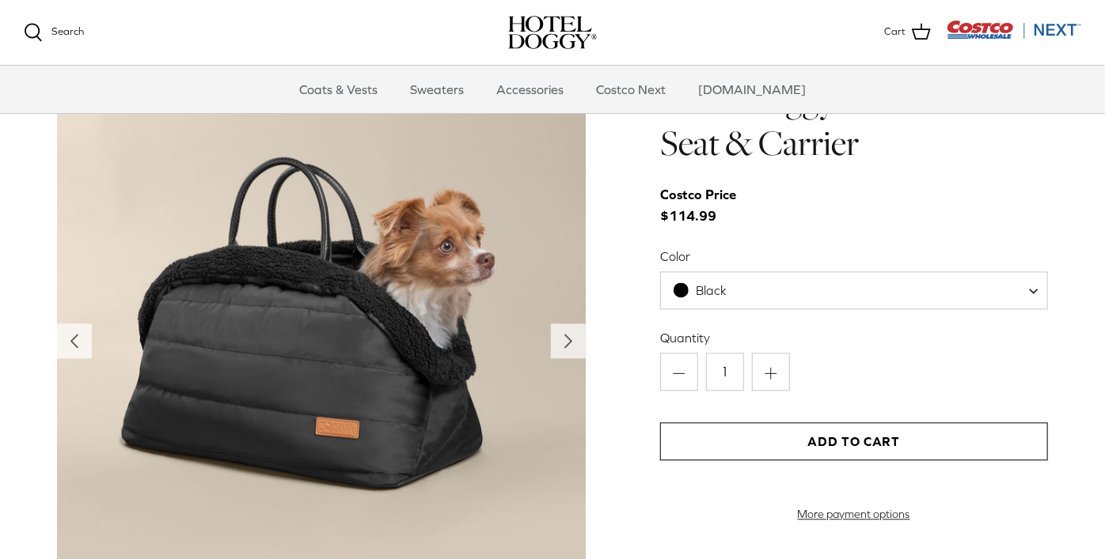
scroll to position [1556, 0]
click at [1033, 282] on span at bounding box center [1039, 290] width 16 height 38
select select "Tan"
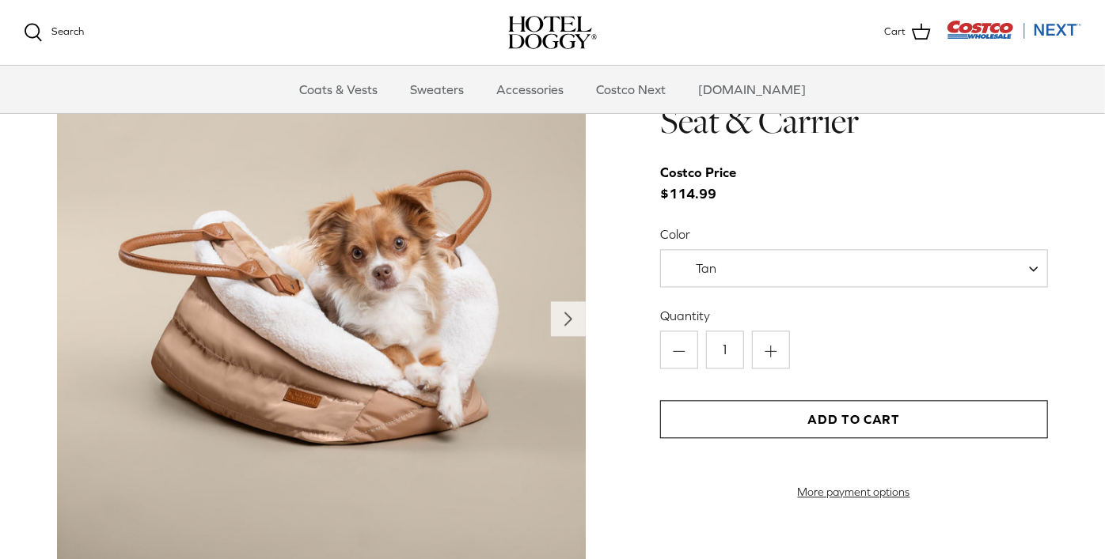
scroll to position [1576, 0]
click at [1034, 267] on span at bounding box center [1039, 269] width 16 height 38
click at [904, 384] on div "Quantity Minus 1 Plus Add to Cart More payment options This item is a recurring…" at bounding box center [854, 404] width 388 height 192
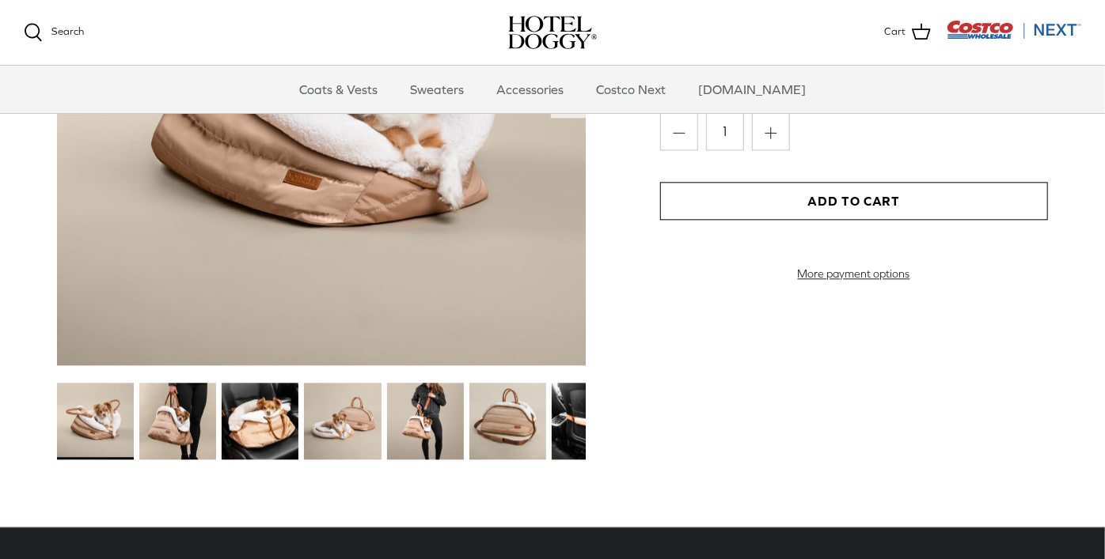
scroll to position [1792, 0]
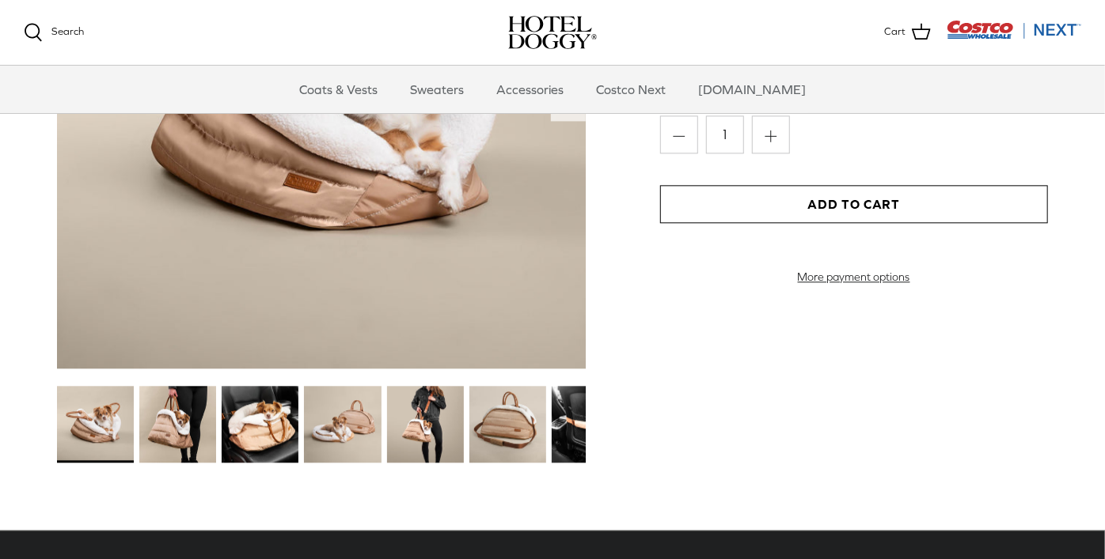
click at [266, 430] on img at bounding box center [260, 424] width 77 height 77
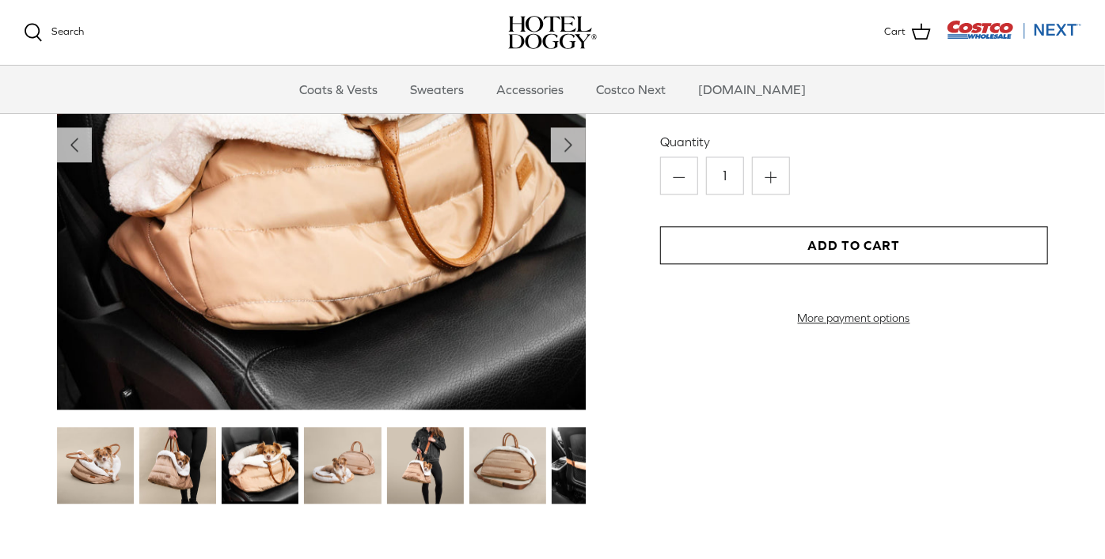
scroll to position [1769, 0]
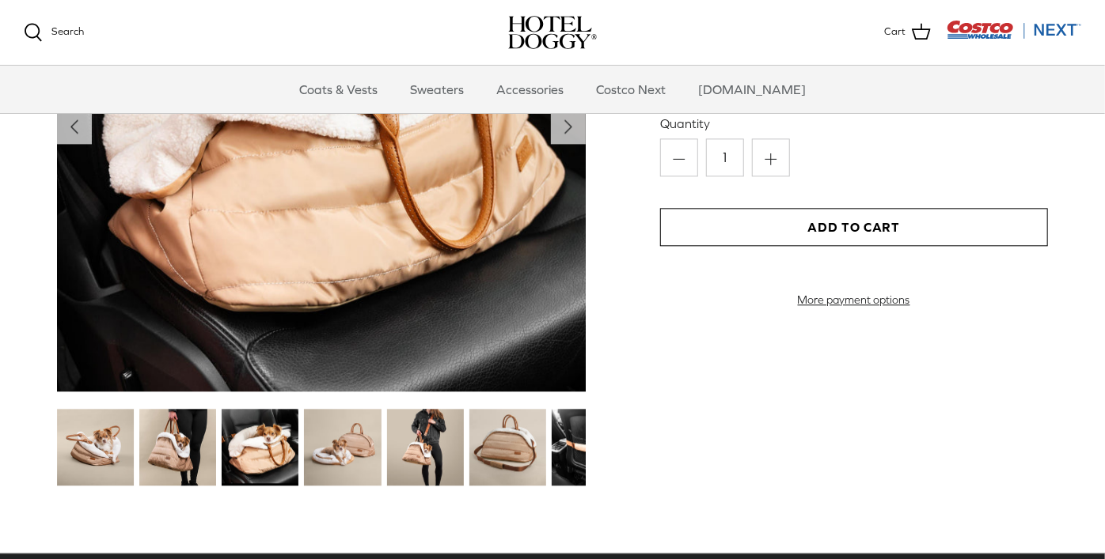
click at [896, 449] on div "Hotel Doggy Deluxe Car Seat & Carrier Costco Price $114.99 Color Black Tan Tan …" at bounding box center [854, 176] width 388 height 628
click at [348, 449] on img at bounding box center [342, 447] width 77 height 77
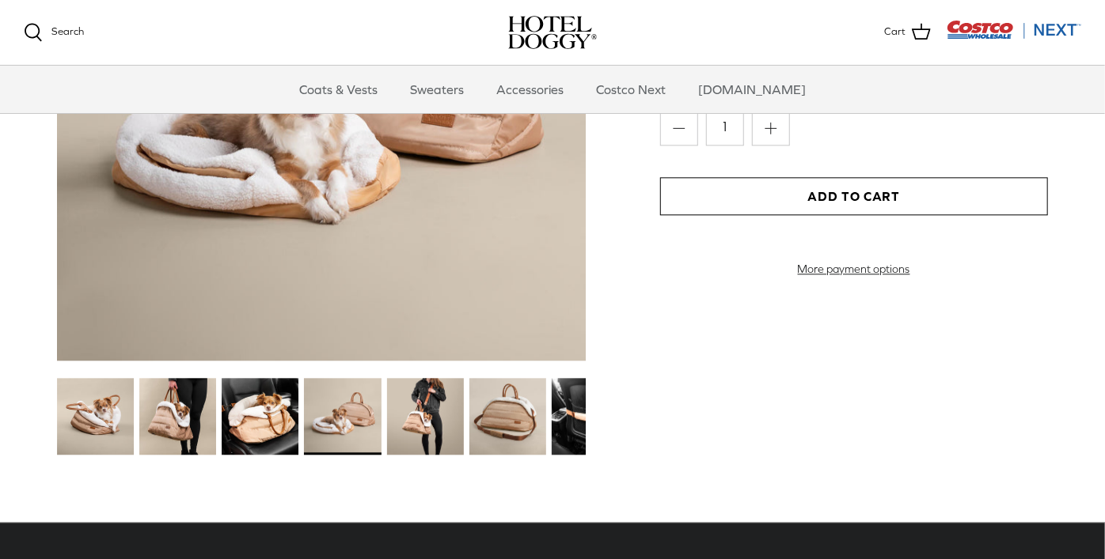
scroll to position [1799, 0]
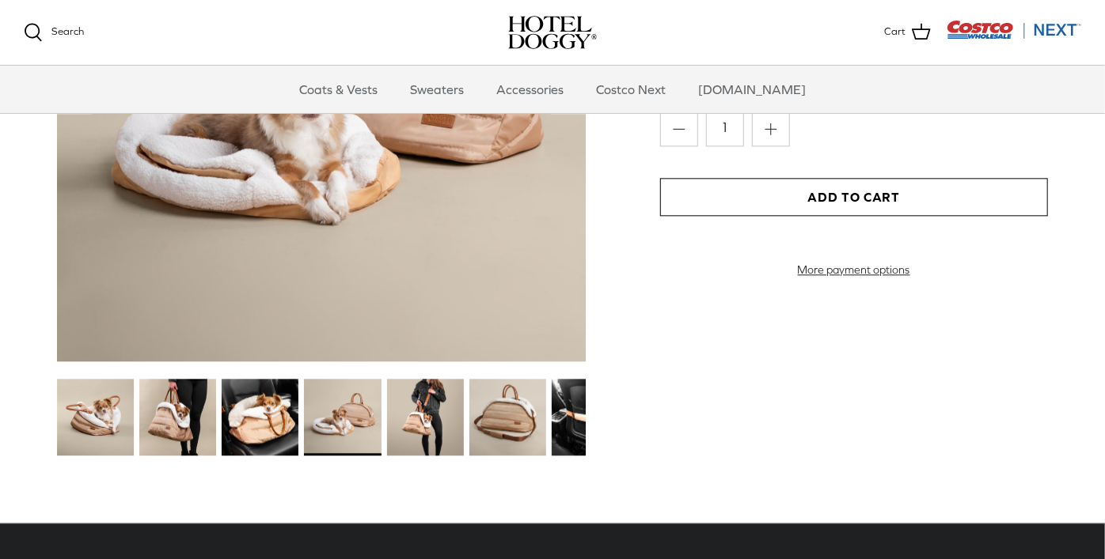
click at [419, 428] on img at bounding box center [425, 417] width 77 height 77
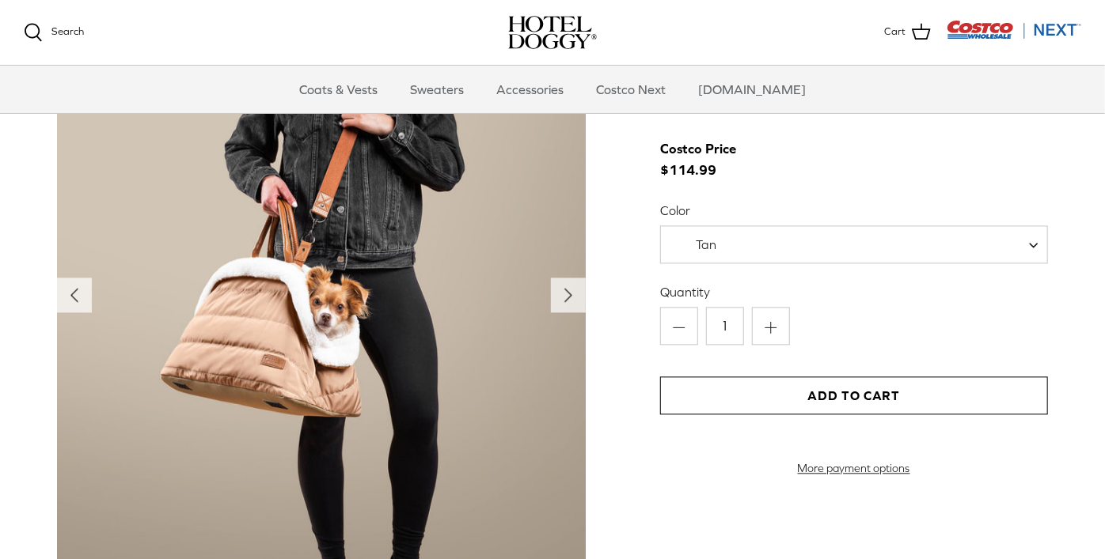
scroll to position [1596, 0]
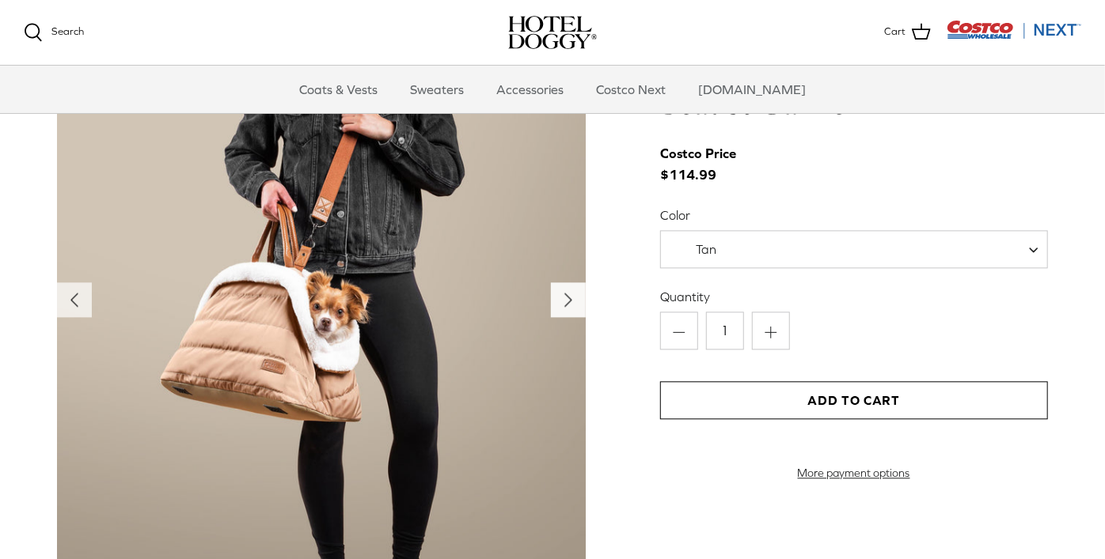
click at [567, 304] on polyline "Next" at bounding box center [568, 300] width 6 height 13
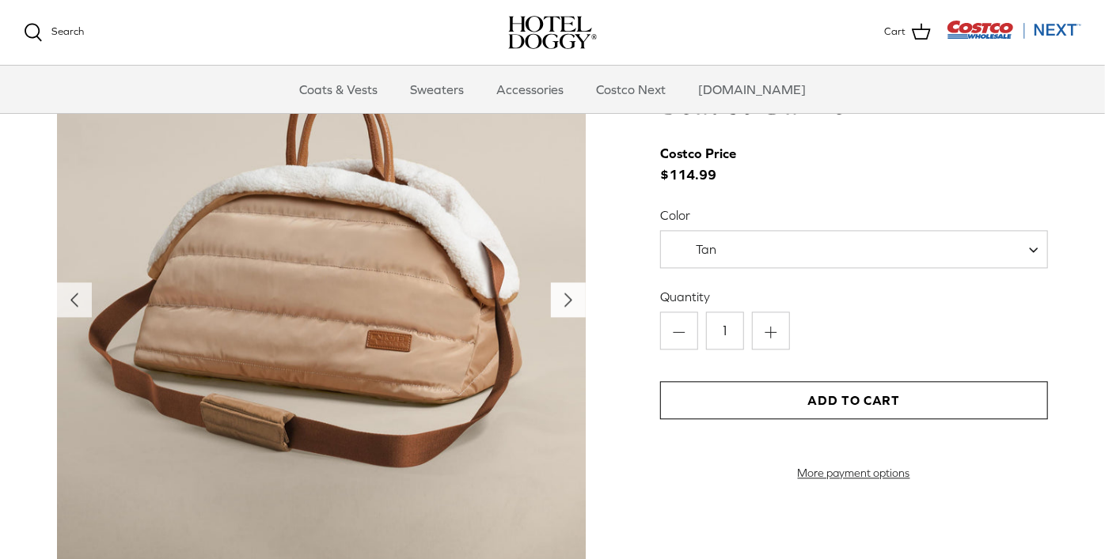
click at [567, 302] on polyline "Next" at bounding box center [568, 300] width 6 height 13
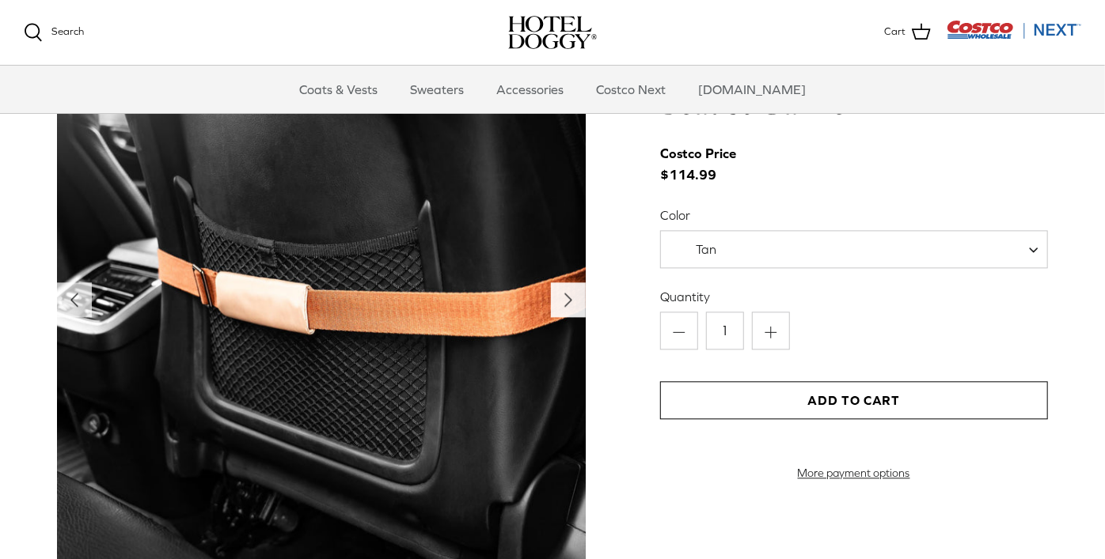
click at [580, 304] on icon "Right" at bounding box center [567, 299] width 25 height 25
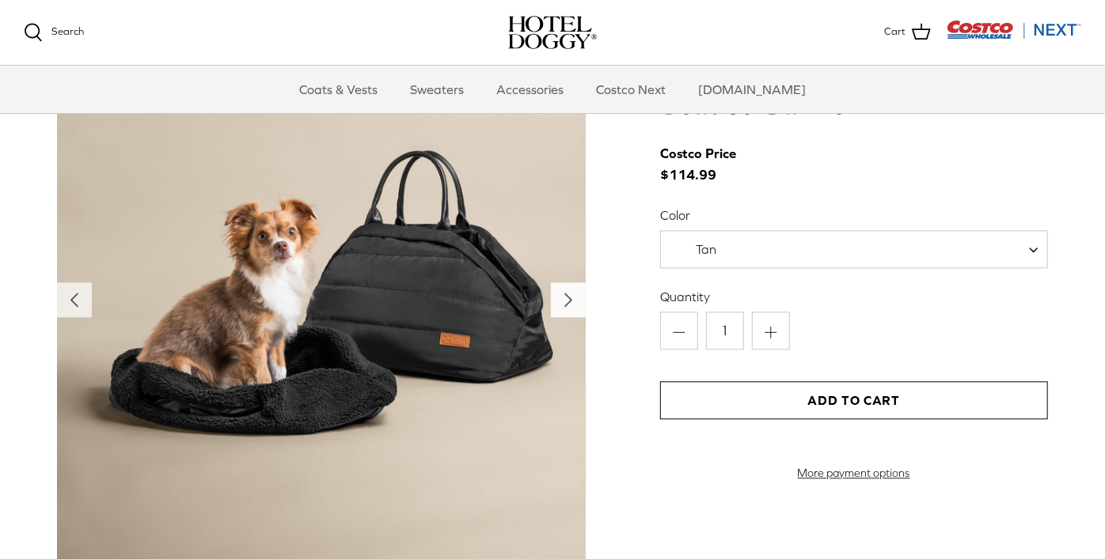
click at [565, 308] on icon "Right" at bounding box center [567, 299] width 25 height 25
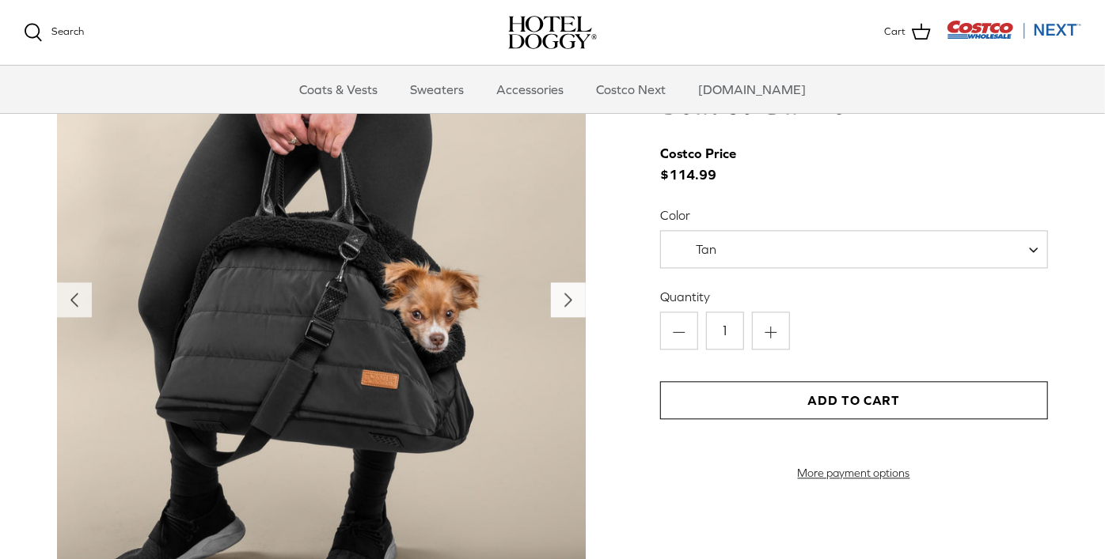
click at [562, 304] on icon "Right" at bounding box center [567, 299] width 25 height 25
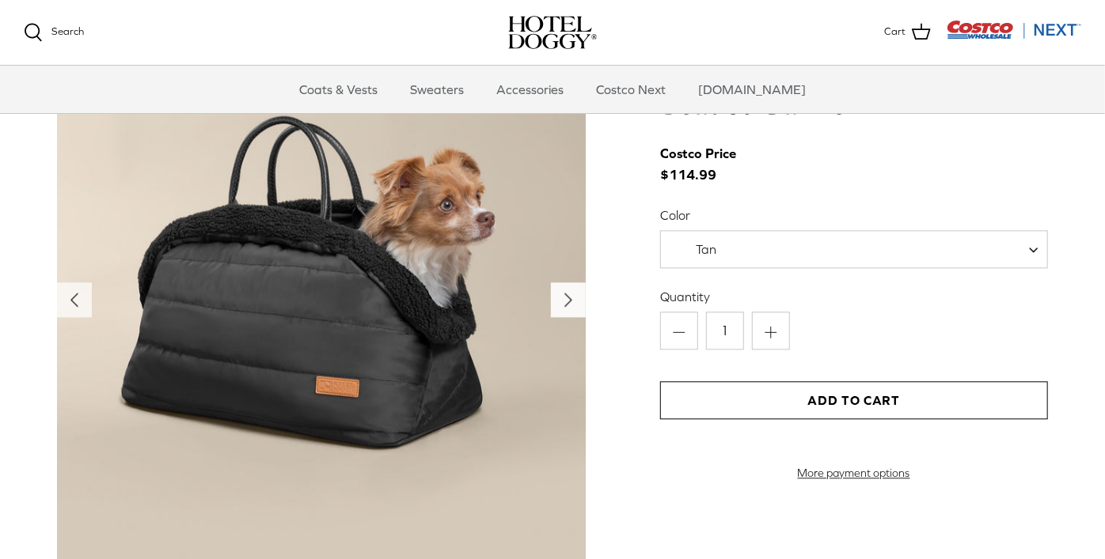
click at [578, 301] on icon "Right" at bounding box center [567, 299] width 25 height 25
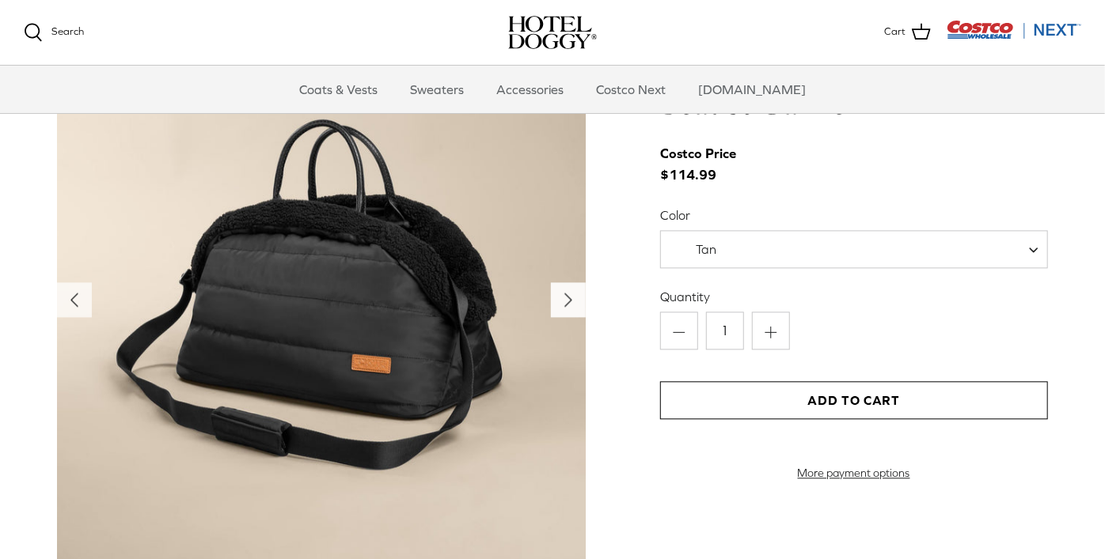
click at [574, 310] on icon "Right" at bounding box center [567, 299] width 25 height 25
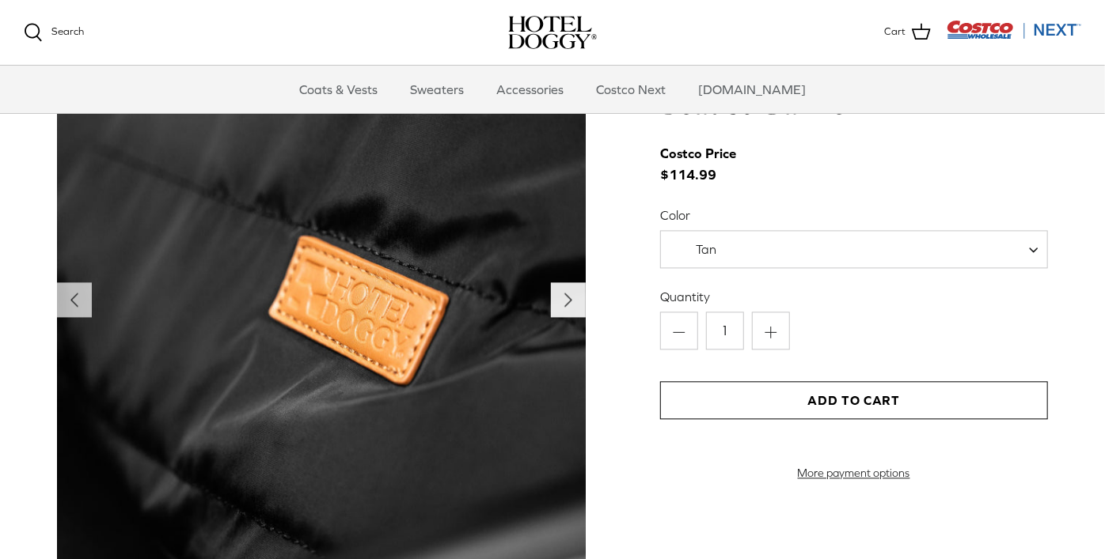
click at [574, 309] on icon "Right" at bounding box center [567, 299] width 25 height 25
click at [573, 305] on icon "Right" at bounding box center [567, 299] width 25 height 25
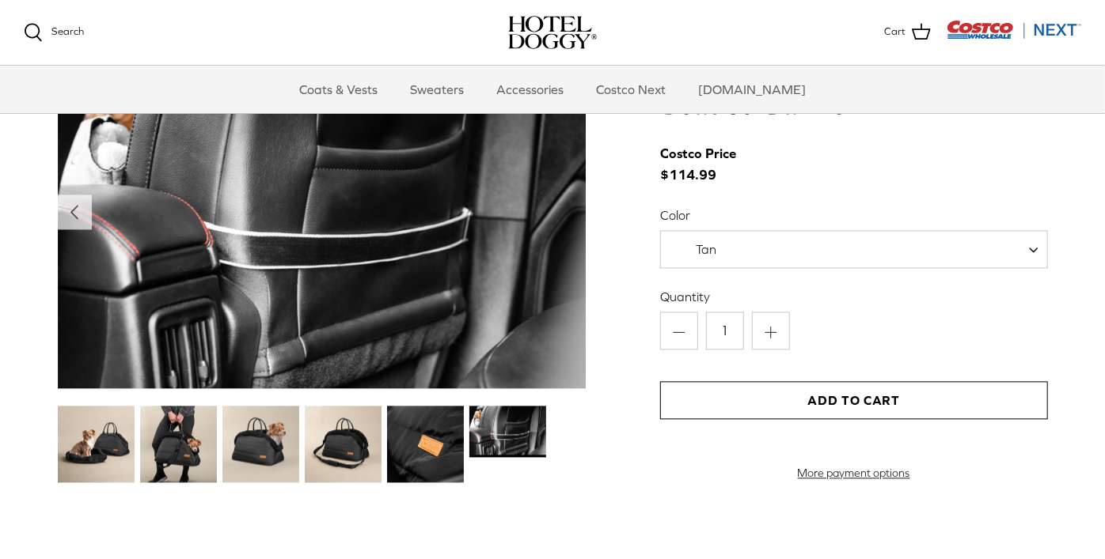
click at [502, 428] on img at bounding box center [507, 431] width 77 height 51
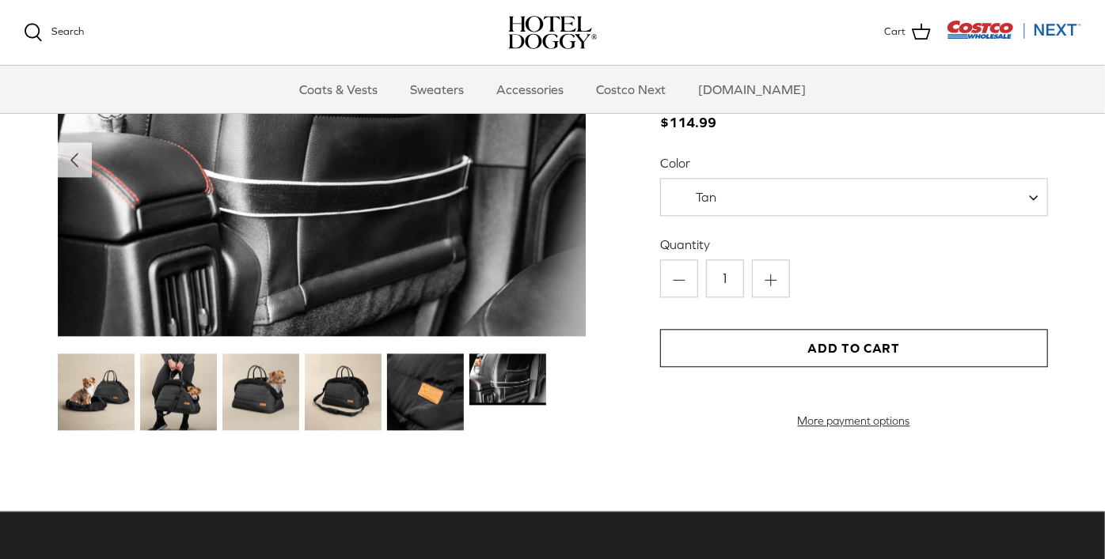
scroll to position [1647, 0]
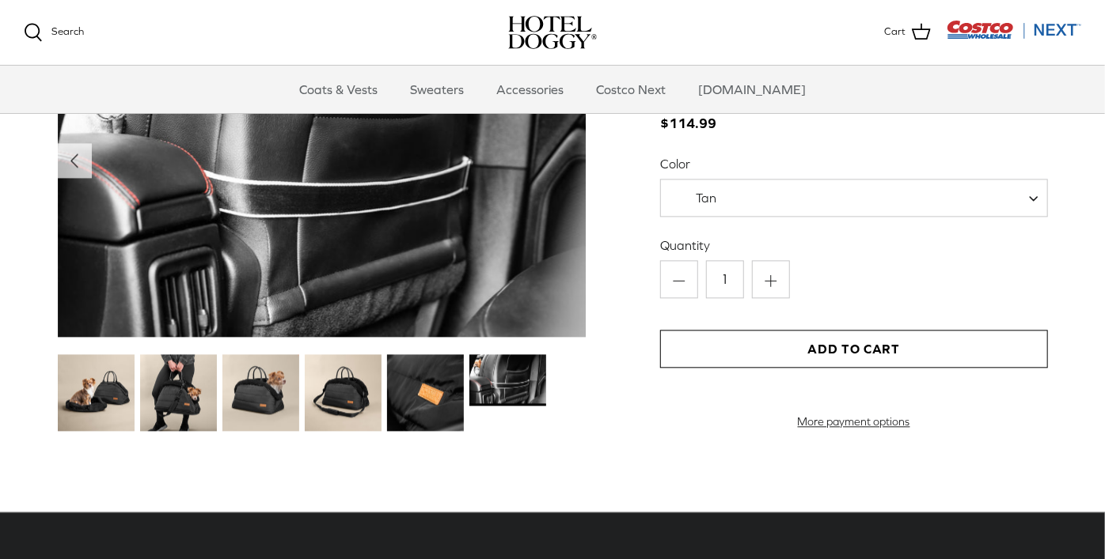
click at [927, 346] on button "Add to Cart" at bounding box center [854, 349] width 388 height 38
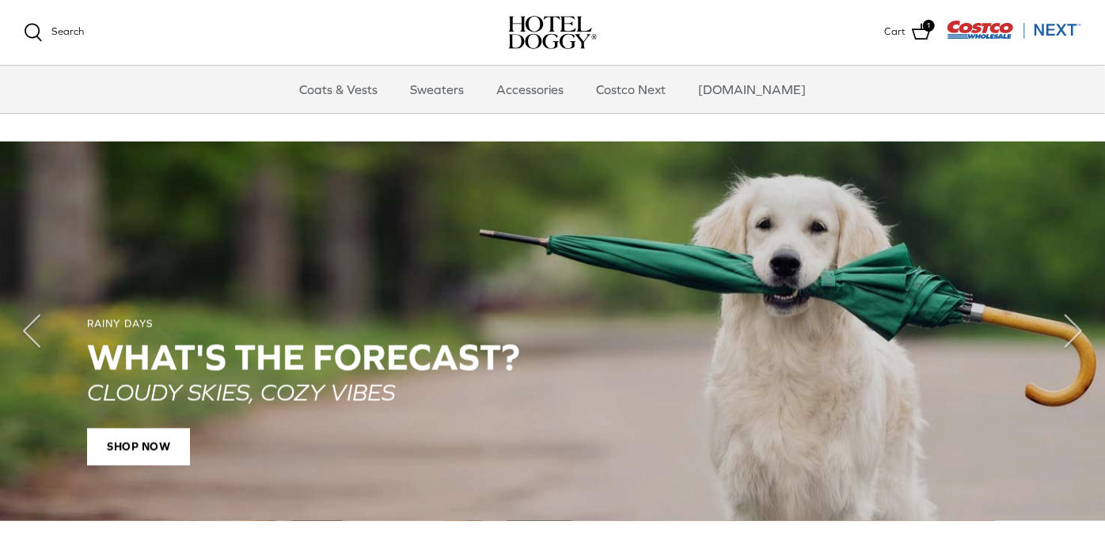
scroll to position [1045, 0]
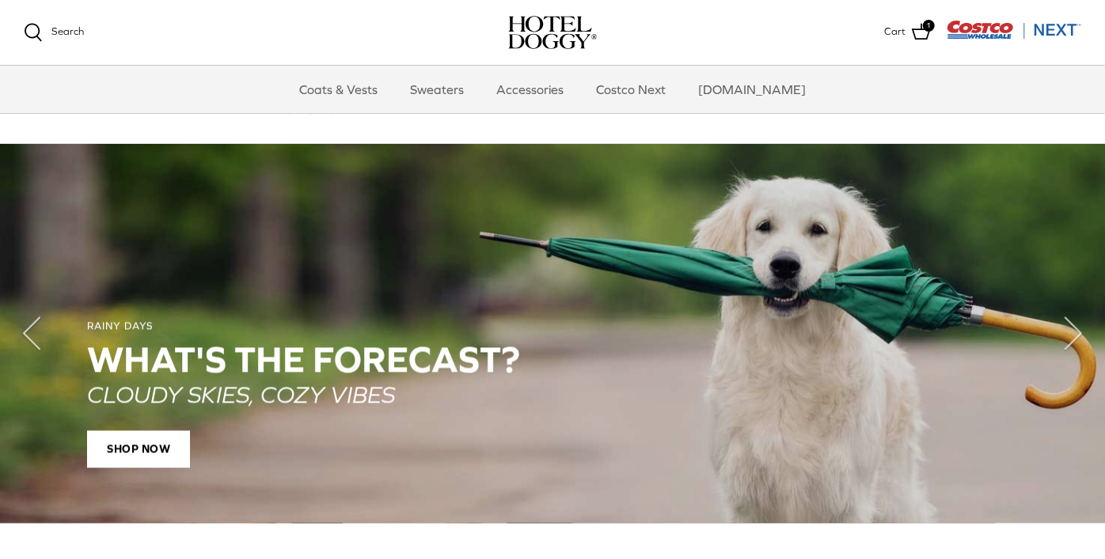
click at [928, 397] on div "CLOUDY SKIES, COZY VIBES" at bounding box center [552, 394] width 931 height 28
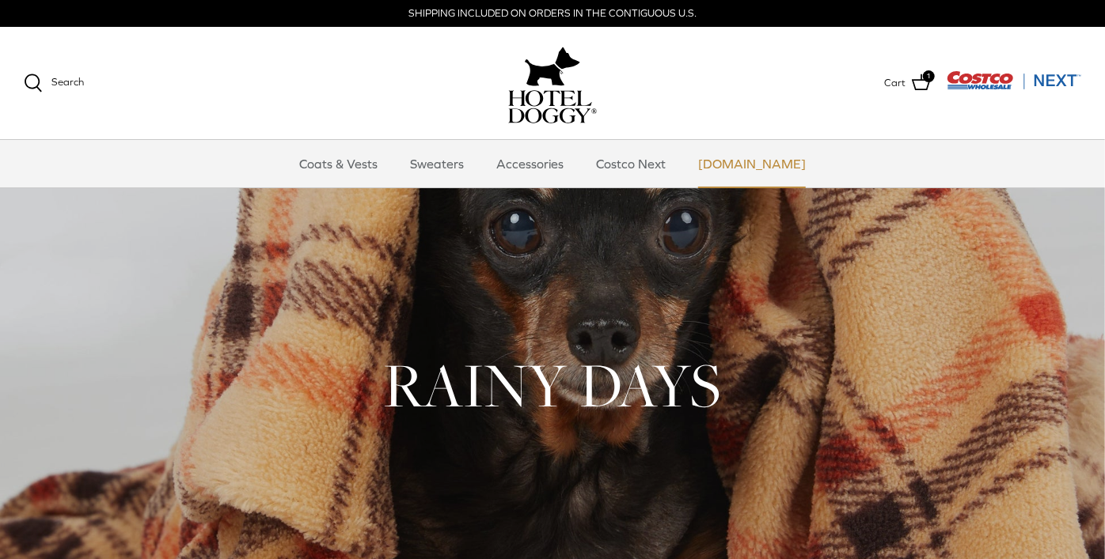
click at [753, 166] on link "[DOMAIN_NAME]" at bounding box center [752, 163] width 136 height 47
